Goal: Transaction & Acquisition: Purchase product/service

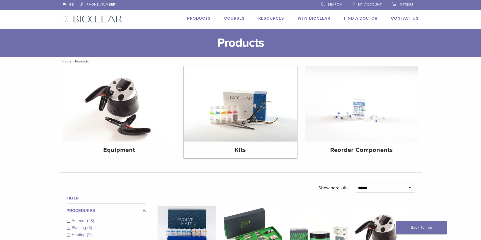
click at [221, 106] on img at bounding box center [240, 103] width 113 height 75
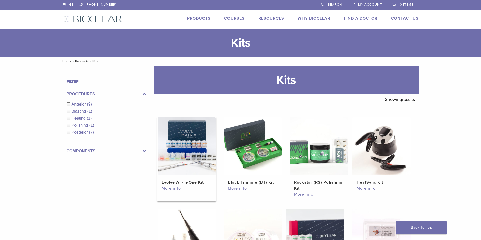
click at [173, 188] on link "More info" at bounding box center [186, 189] width 50 height 6
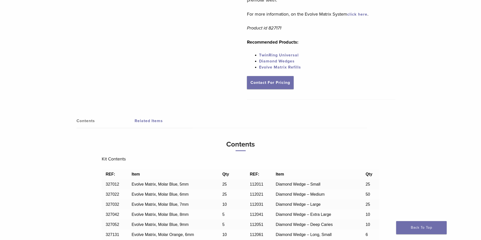
scroll to position [252, 0]
click at [265, 87] on link "Contact For Pricing" at bounding box center [270, 83] width 47 height 13
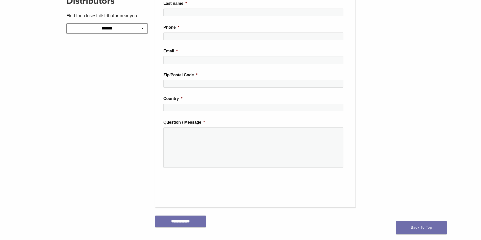
scroll to position [126, 0]
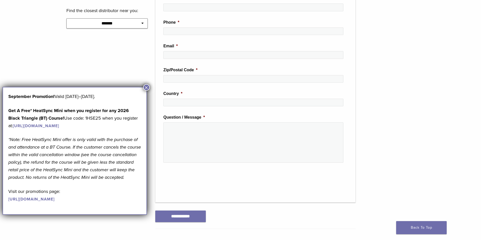
click at [148, 87] on button "×" at bounding box center [146, 87] width 7 height 7
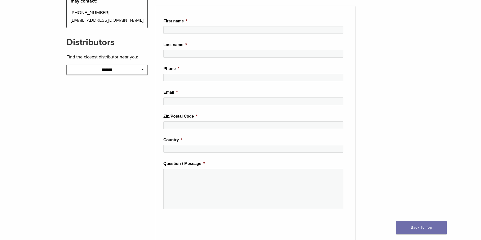
scroll to position [76, 0]
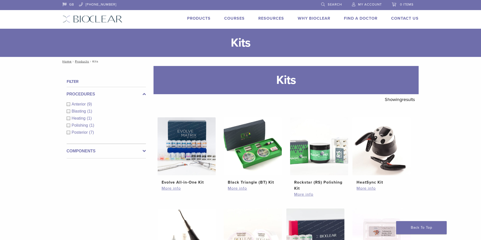
click at [145, 152] on icon at bounding box center [144, 151] width 3 height 6
click at [91, 134] on span "Matrix Systems" at bounding box center [86, 133] width 29 height 4
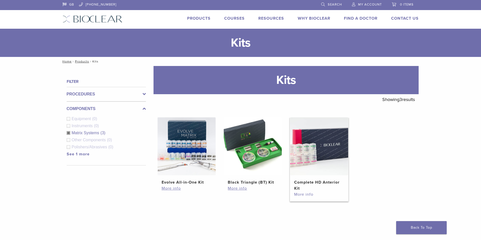
click at [301, 195] on link "More info" at bounding box center [319, 195] width 50 height 6
